Goal: Task Accomplishment & Management: Use online tool/utility

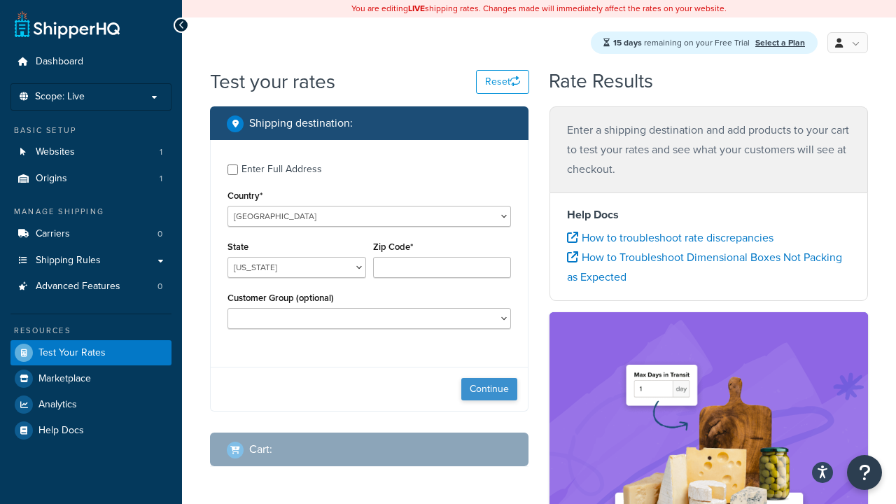
click at [489, 391] on button "Continue" at bounding box center [489, 389] width 56 height 22
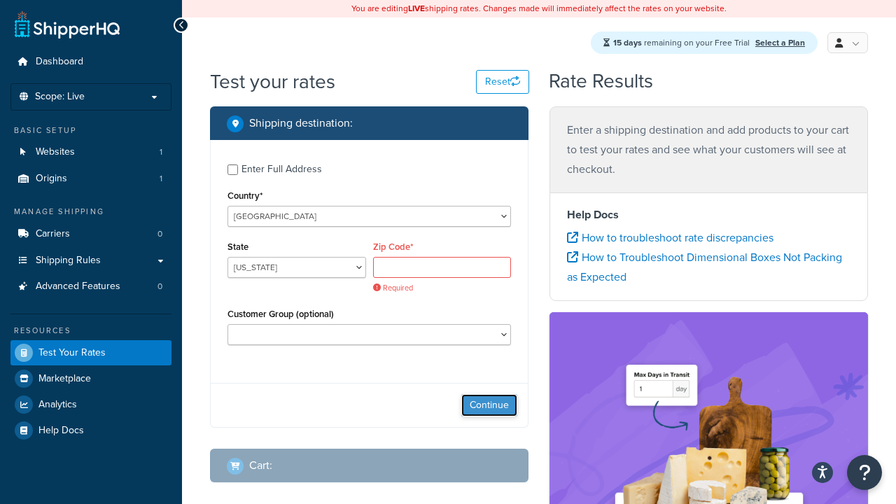
select select "TX"
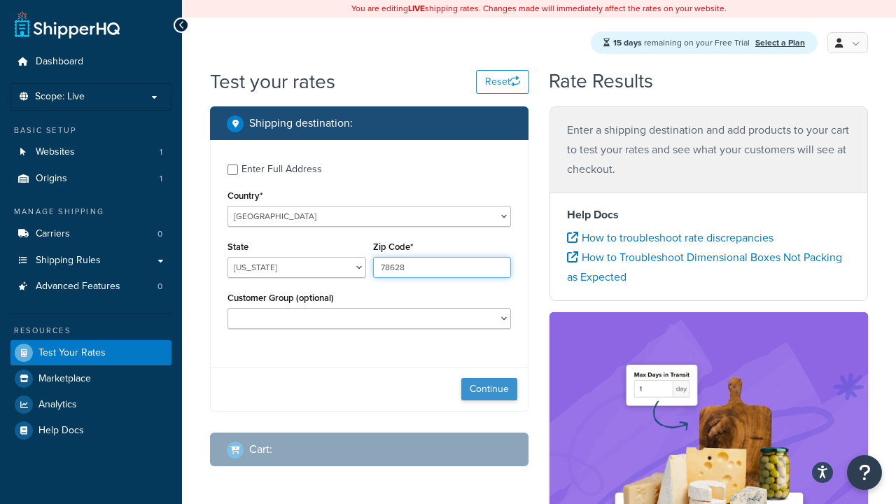
type input "78628"
click at [489, 391] on button "Continue" at bounding box center [489, 389] width 56 height 22
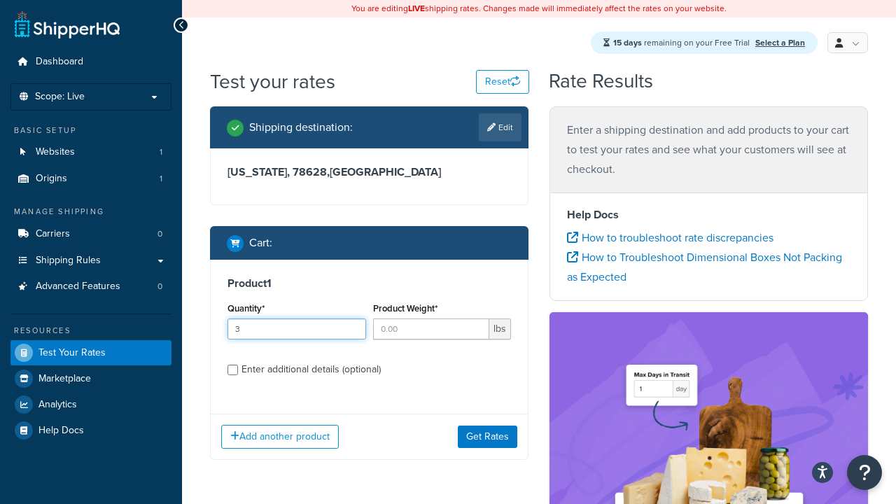
type input "3"
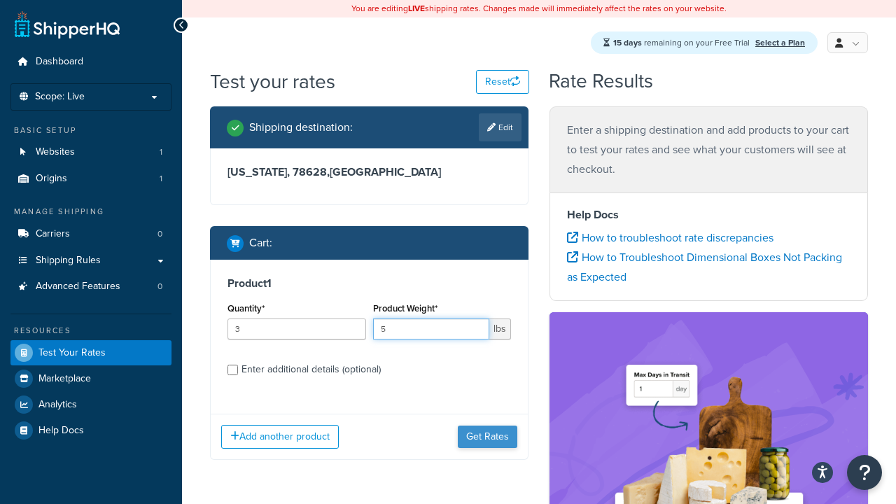
type input "5"
click at [488, 438] on button "Get Rates" at bounding box center [488, 437] width 60 height 22
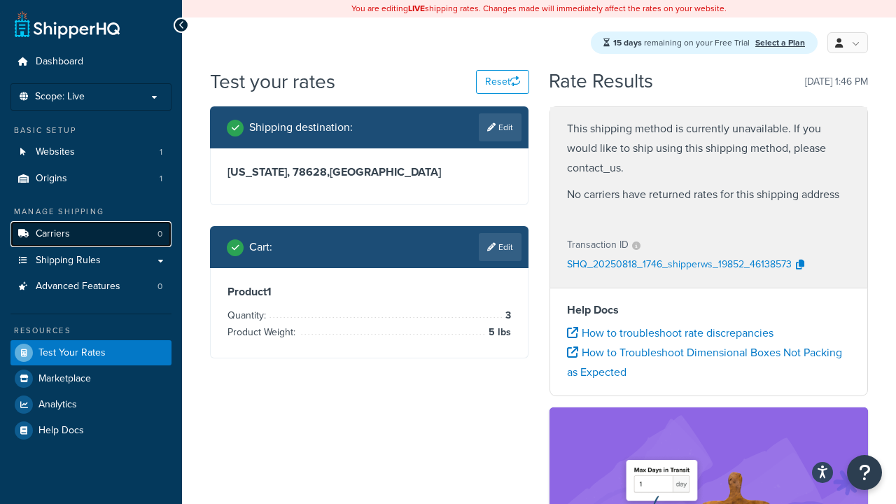
click at [120, 225] on link "Carriers 0" at bounding box center [91, 234] width 161 height 26
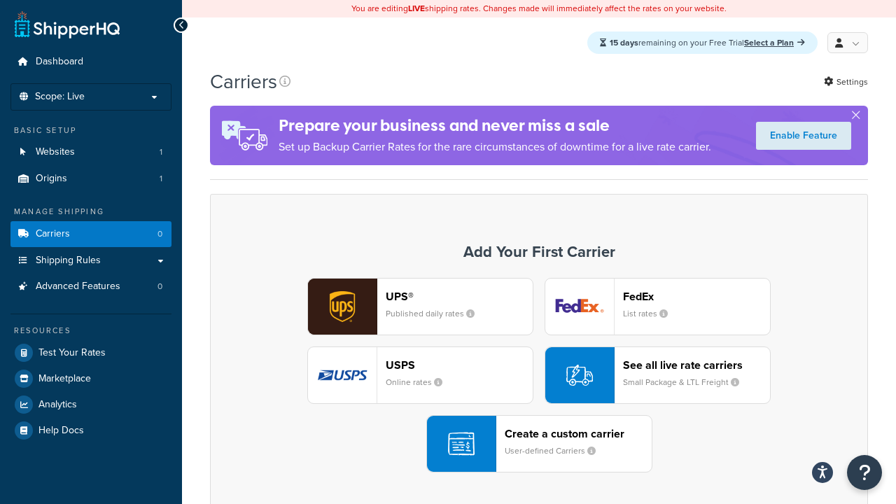
click at [451, 323] on div "UPS® Published daily rates" at bounding box center [459, 307] width 147 height 34
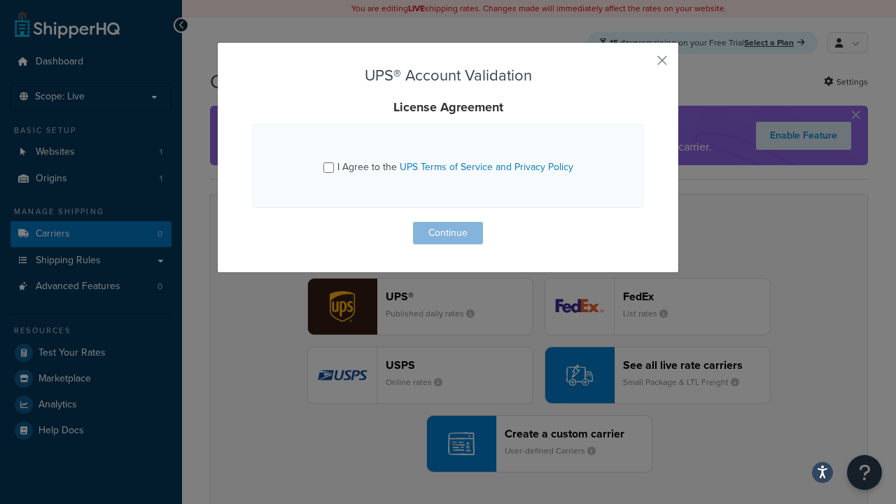
click at [368, 174] on div "I Agree to the UPS Terms of Service and Privacy Policy" at bounding box center [455, 168] width 236 height 20
click at [334, 173] on input "I Agree to the UPS Terms of Service and Privacy Policy" at bounding box center [328, 167] width 11 height 11
checkbox input "true"
click at [461, 237] on button "Continue" at bounding box center [448, 233] width 70 height 22
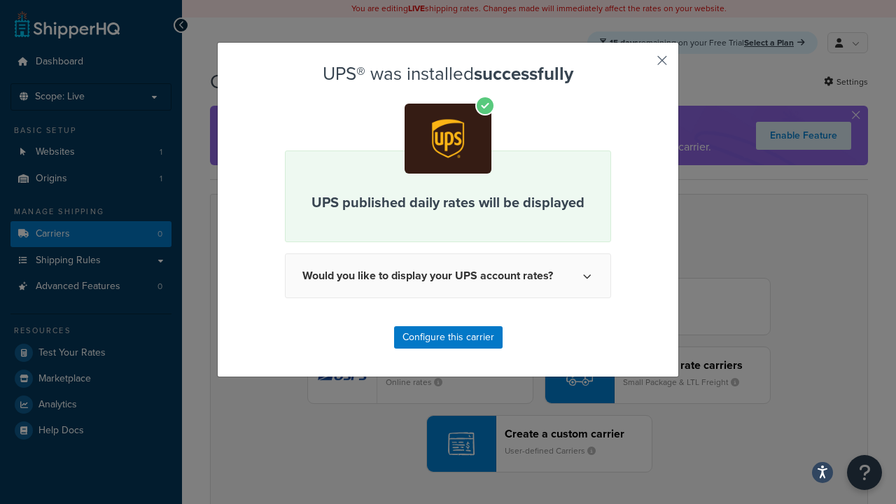
click at [643, 64] on button "button" at bounding box center [642, 66] width 4 height 4
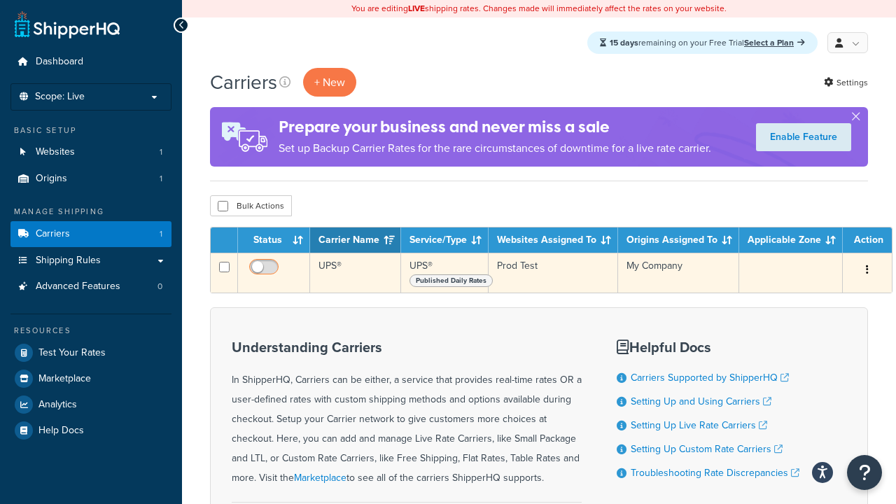
click at [278, 263] on label at bounding box center [263, 269] width 35 height 20
click at [278, 263] on input "checkbox" at bounding box center [265, 271] width 39 height 18
checkbox input "true"
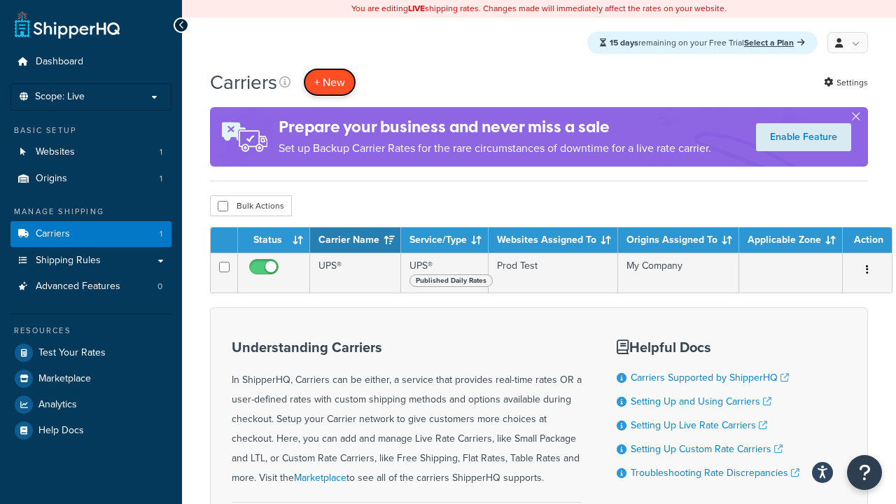
click at [328, 87] on button "+ New" at bounding box center [329, 82] width 53 height 29
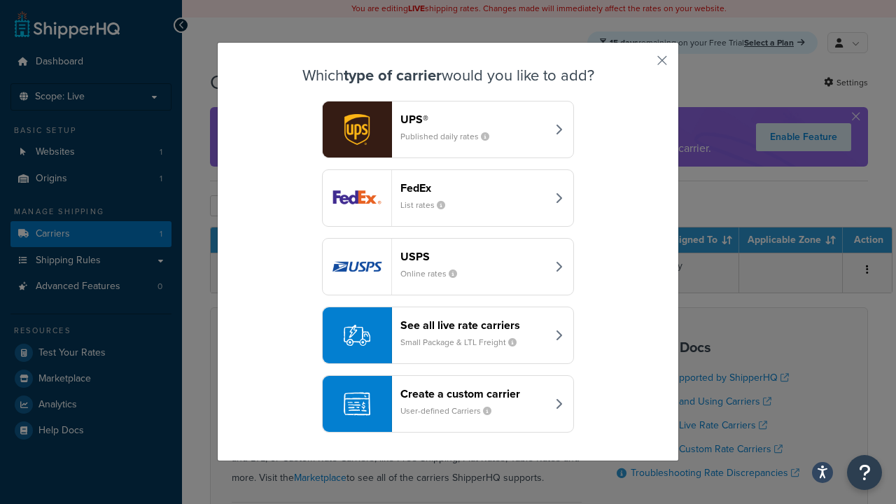
click at [461, 204] on div "FedEx List rates" at bounding box center [473, 198] width 146 height 34
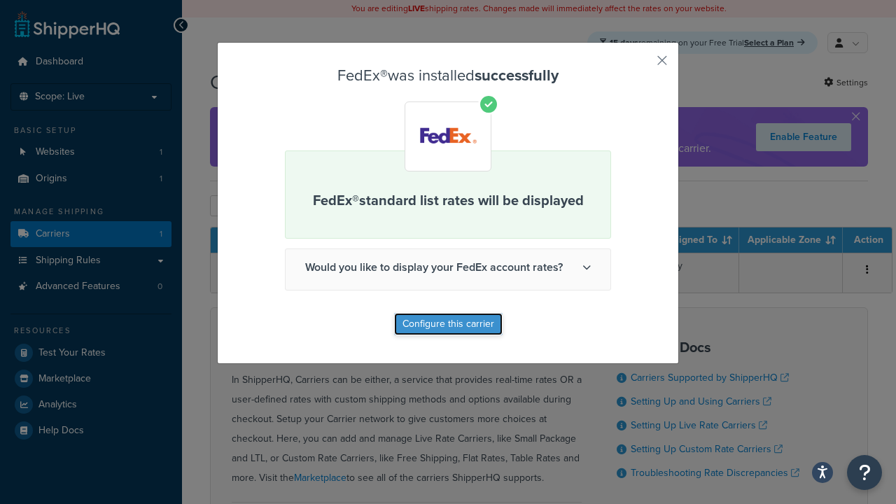
click at [444, 318] on button "Configure this carrier" at bounding box center [448, 324] width 109 height 22
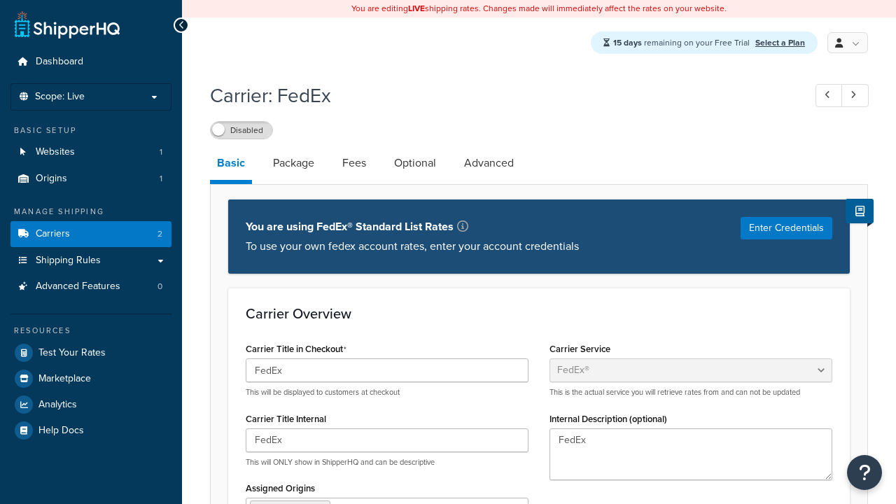
select select "fedEx"
select select "REGULAR_PICKUP"
select select "YOUR_PACKAGING"
click at [249, 134] on label "Disabled" at bounding box center [242, 130] width 62 height 17
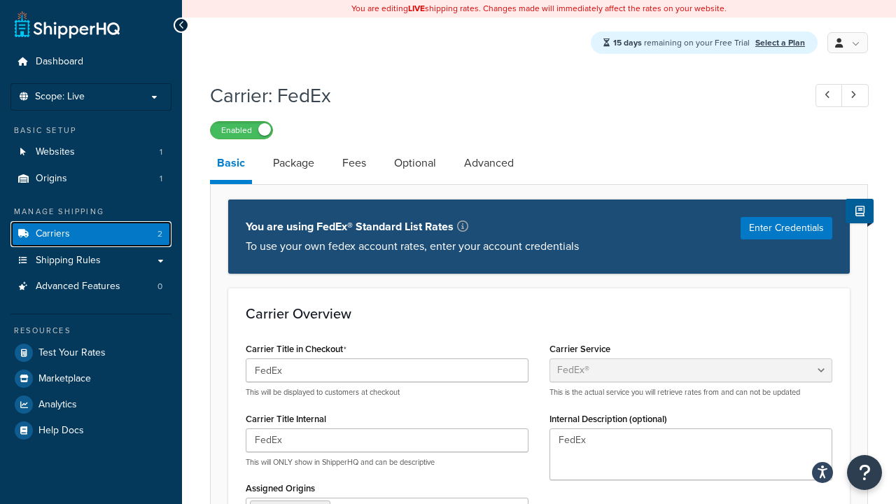
click at [160, 231] on span "2" at bounding box center [160, 234] width 5 height 12
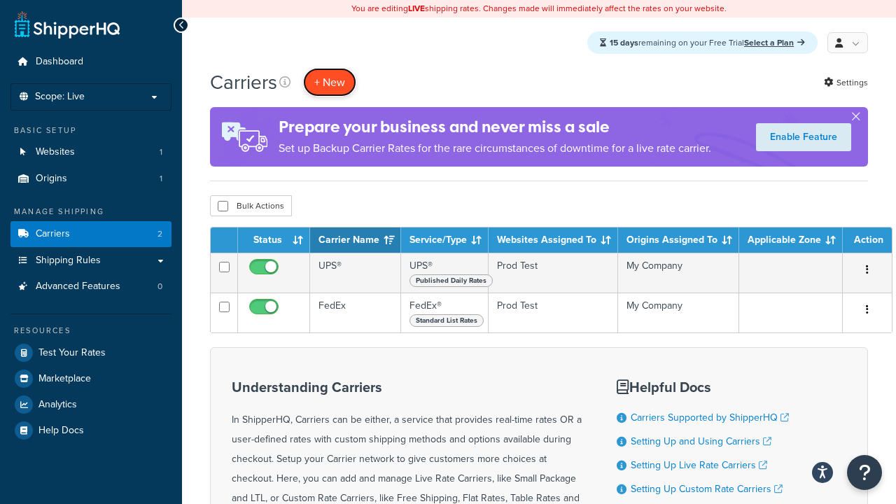
click at [332, 87] on button "+ New" at bounding box center [329, 82] width 53 height 29
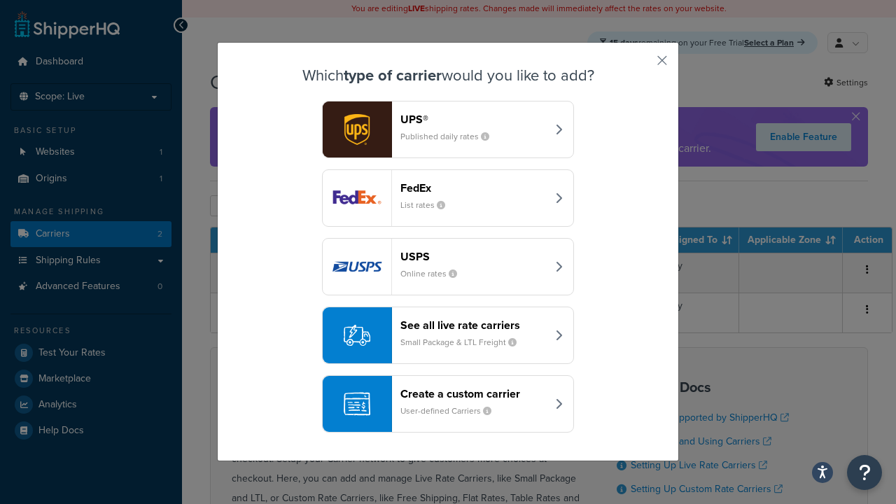
click at [448, 286] on button "USPS Online rates" at bounding box center [448, 266] width 252 height 57
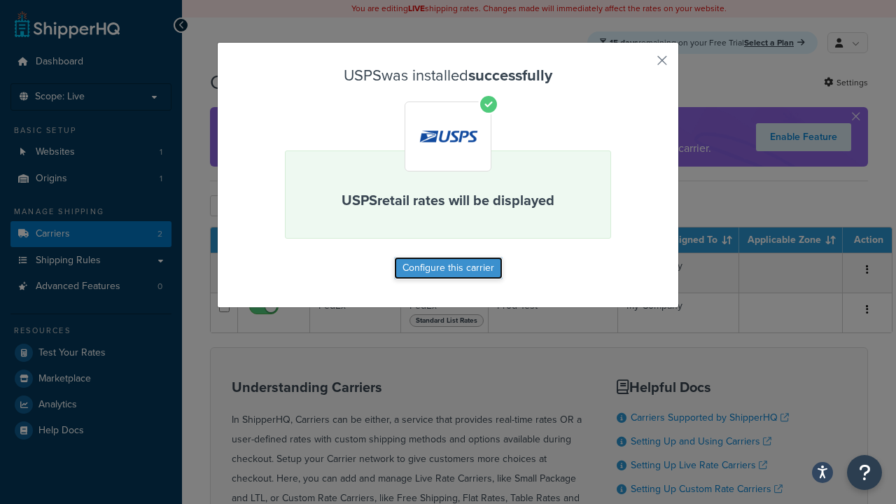
click at [458, 277] on button "Configure this carrier" at bounding box center [448, 268] width 109 height 22
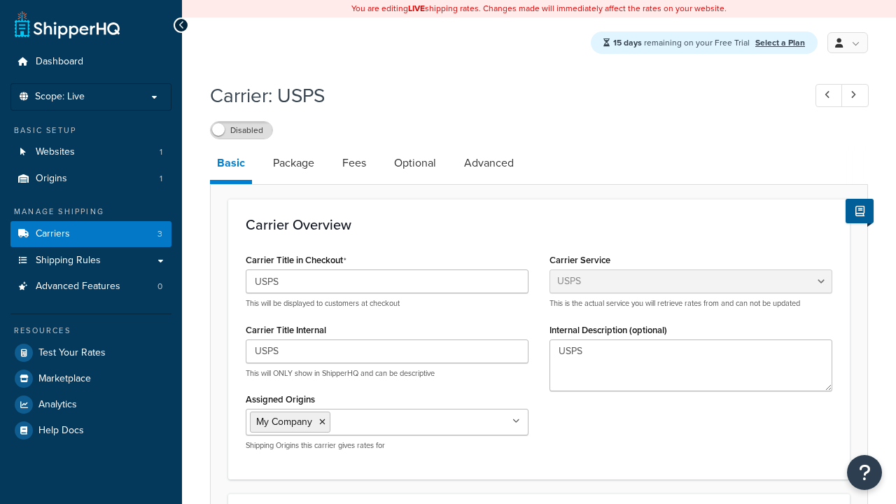
select select "usps"
select select "ONLINE"
click at [244, 132] on label "Disabled" at bounding box center [242, 130] width 62 height 17
click at [99, 339] on div "Resources Test Your Rates Marketplace Analytics Help Docs" at bounding box center [91, 379] width 161 height 130
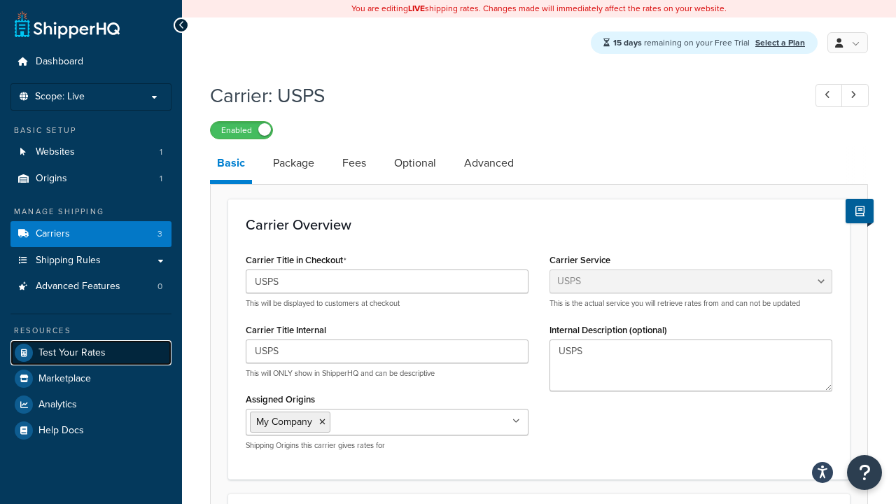
click at [87, 351] on span "Test Your Rates" at bounding box center [72, 353] width 67 height 12
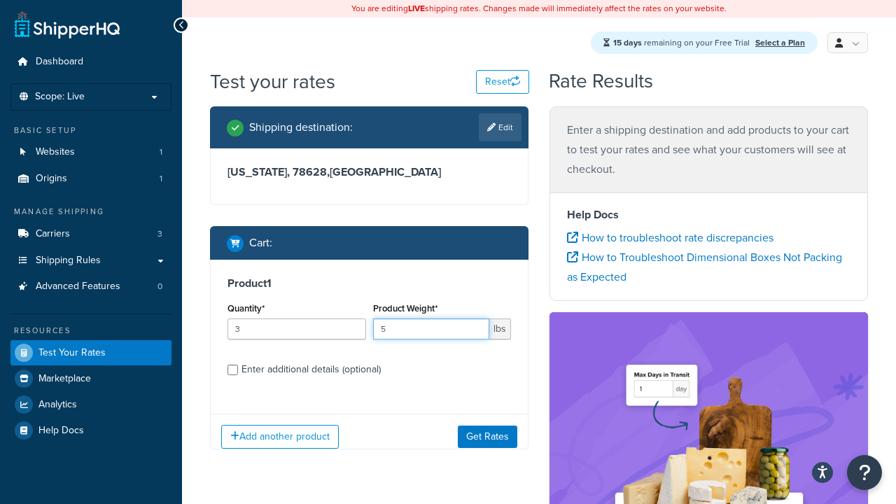
click at [408, 321] on input "5" at bounding box center [431, 329] width 117 height 21
type input "3"
click at [489, 442] on button "Get Rates" at bounding box center [488, 437] width 60 height 22
